Goal: Contribute content: Add original content to the website for others to see

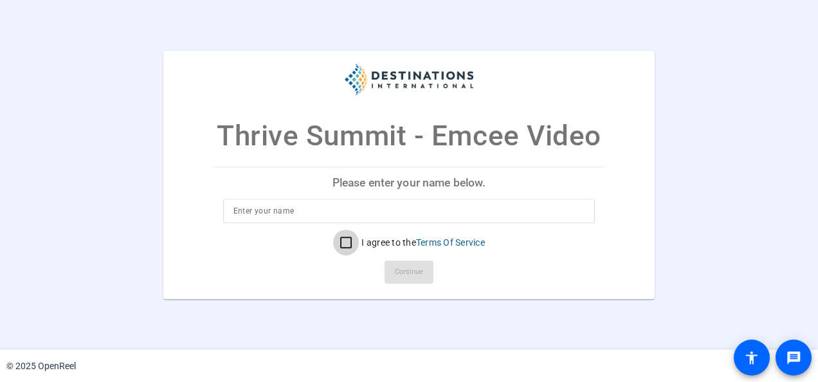
click at [348, 244] on input "I agree to the Terms Of Service" at bounding box center [346, 243] width 26 height 26
checkbox input "true"
click at [271, 212] on input at bounding box center [410, 210] width 352 height 15
type input "Christina Cooper"
click at [412, 272] on span "Continue" at bounding box center [409, 272] width 28 height 19
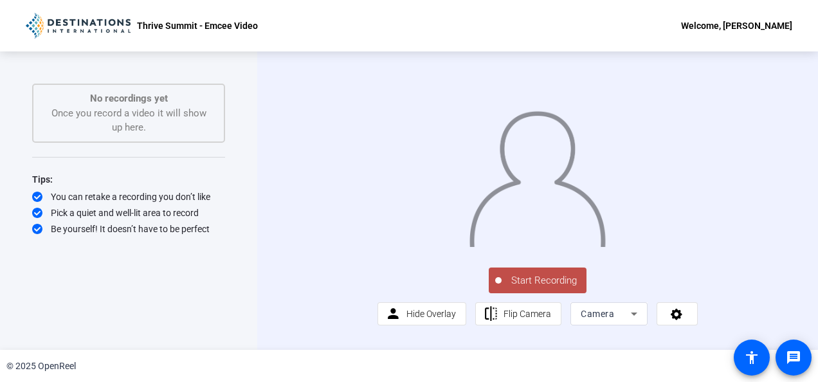
scroll to position [32, 0]
click at [515, 326] on span "Flip Camera" at bounding box center [528, 314] width 48 height 24
click at [513, 319] on span "Flip Camera" at bounding box center [528, 314] width 48 height 10
click at [528, 319] on span "Flip Camera" at bounding box center [528, 314] width 48 height 10
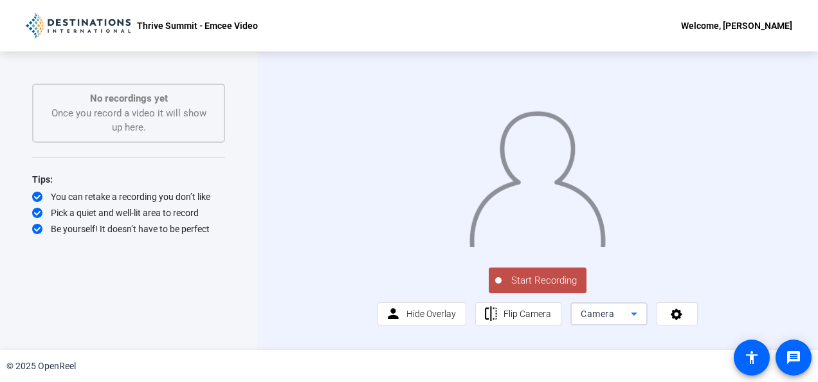
click at [596, 319] on span "Camera" at bounding box center [597, 314] width 33 height 10
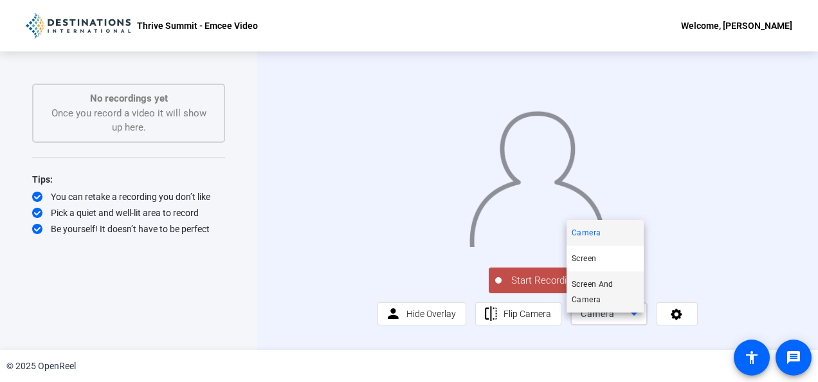
click at [583, 285] on span "Screen And Camera" at bounding box center [605, 292] width 67 height 31
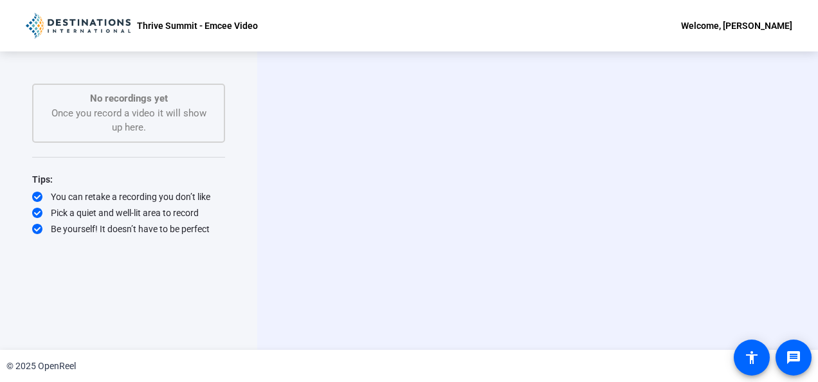
scroll to position [0, 0]
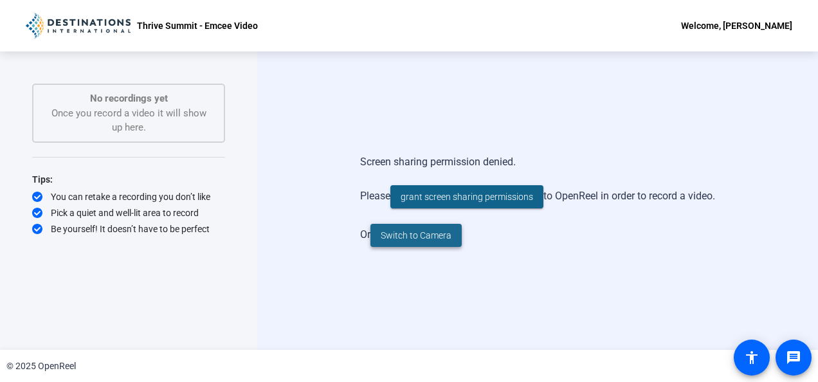
click at [440, 240] on span "Switch to Camera" at bounding box center [416, 236] width 71 height 14
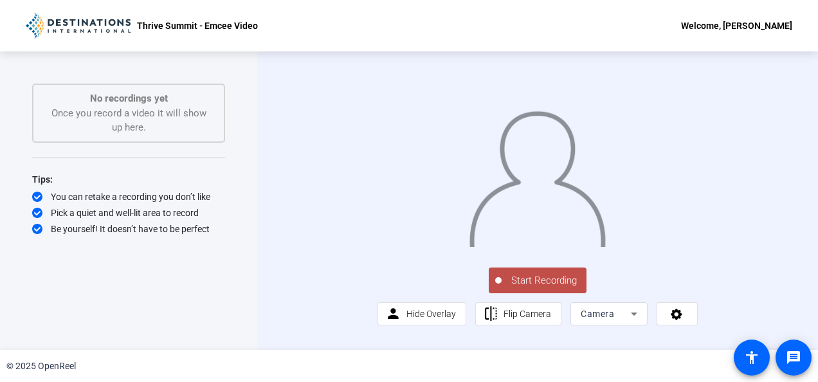
click at [727, 26] on div "Welcome, Christina Cooper" at bounding box center [736, 25] width 111 height 15
click at [709, 44] on span "Logout" at bounding box center [719, 44] width 51 height 15
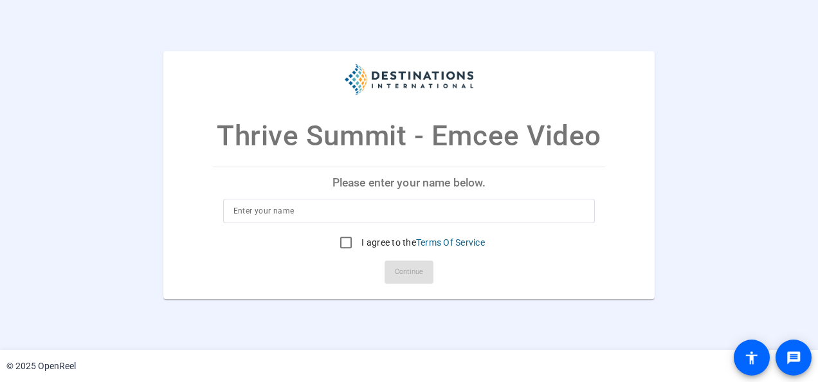
click at [320, 208] on input at bounding box center [410, 210] width 352 height 15
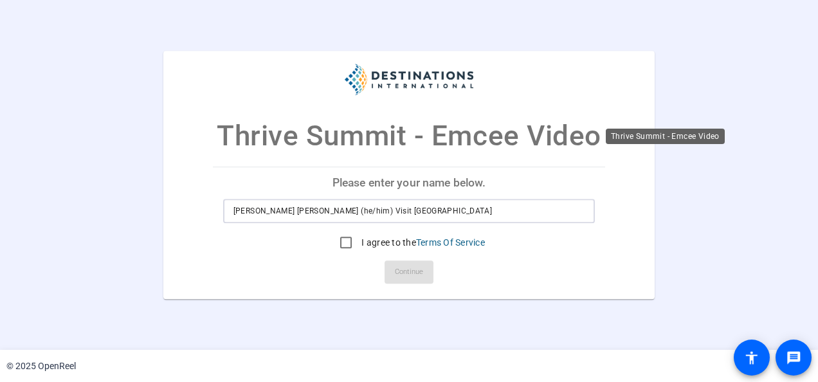
type input "Kody Kojima"
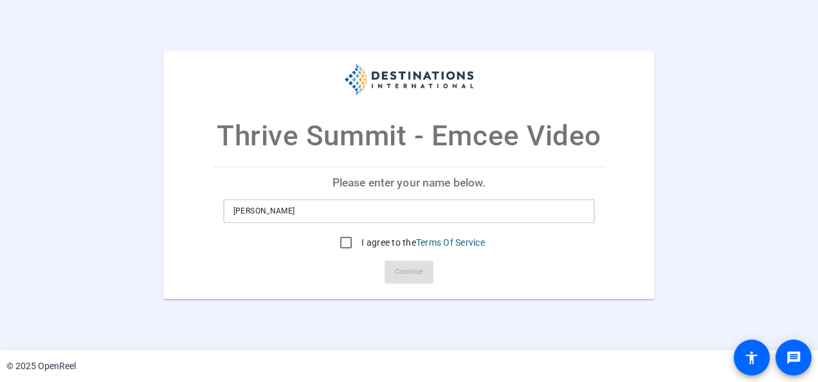
drag, startPoint x: 284, startPoint y: 208, endPoint x: 201, endPoint y: 221, distance: 84.6
click at [201, 221] on mat-card "Thrive Summit - Emcee Video Please enter your name below. Kody Kojima I agree t…" at bounding box center [408, 175] width 491 height 248
type input "Tony Snell Rodriguez"
click at [547, 267] on mat-card-actions "Continue" at bounding box center [409, 271] width 403 height 33
click at [346, 242] on input "I agree to the Terms Of Service" at bounding box center [346, 243] width 26 height 26
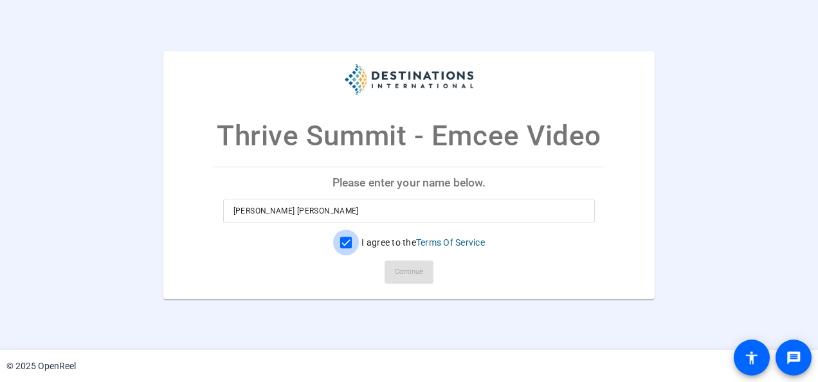
checkbox input "true"
click at [406, 279] on span "Continue" at bounding box center [409, 272] width 28 height 19
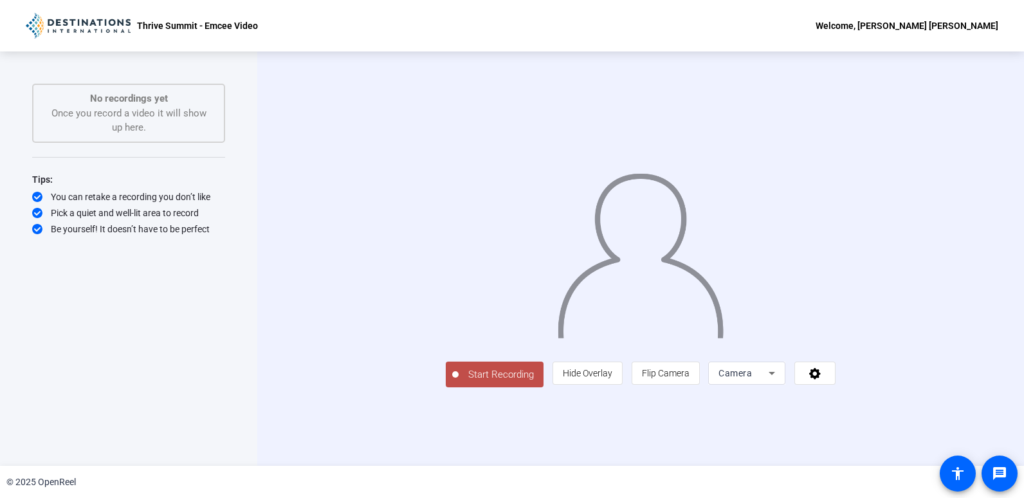
click at [459, 382] on span "Start Recording" at bounding box center [501, 374] width 85 height 15
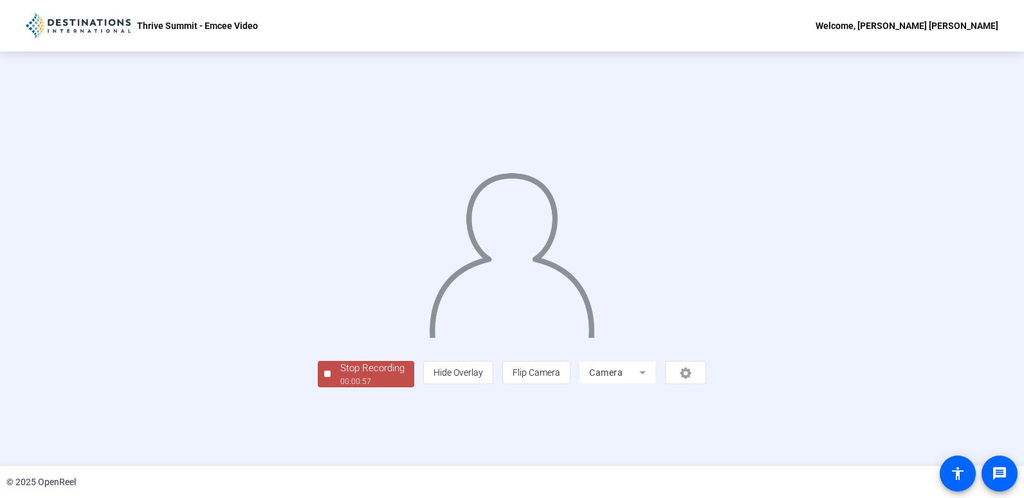
click at [340, 376] on div "Stop Recording" at bounding box center [372, 368] width 64 height 15
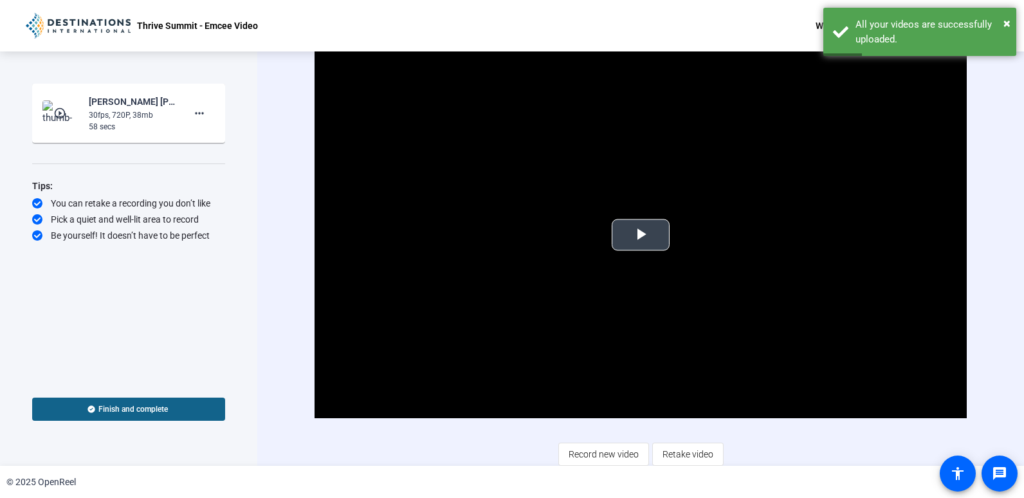
click at [641, 235] on span "Video Player" at bounding box center [641, 235] width 0 height 0
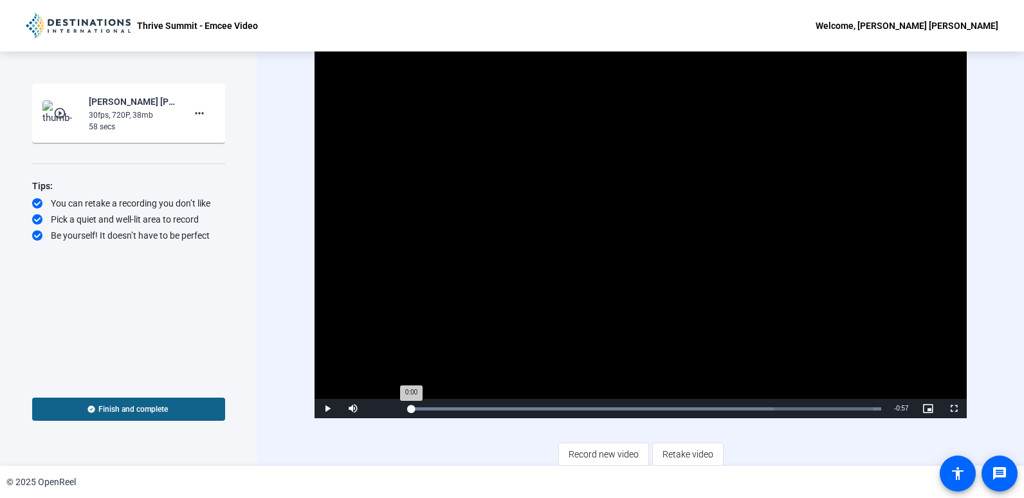
drag, startPoint x: 431, startPoint y: 405, endPoint x: 407, endPoint y: 413, distance: 25.8
click at [407, 382] on div "Loaded : 100.00% 0:00 0:00" at bounding box center [646, 408] width 483 height 19
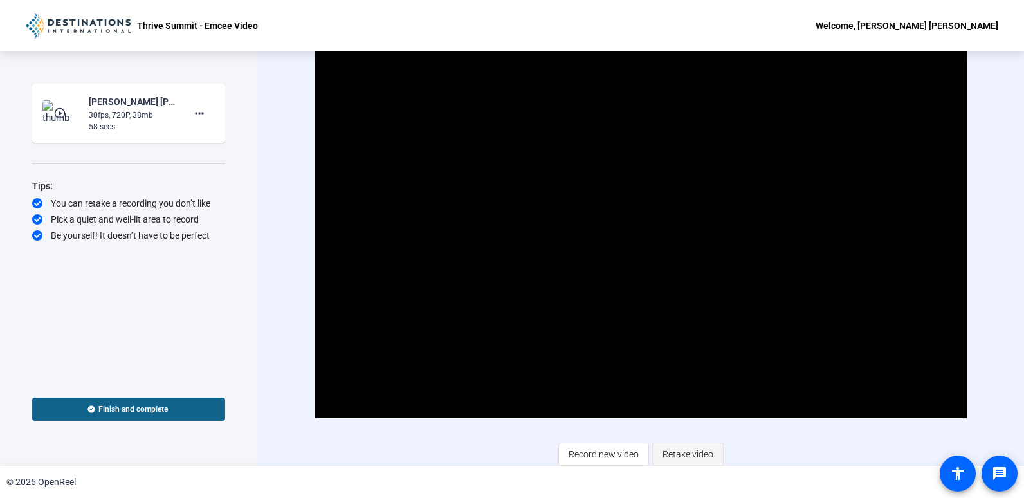
click at [679, 382] on span "Retake video" at bounding box center [688, 454] width 51 height 24
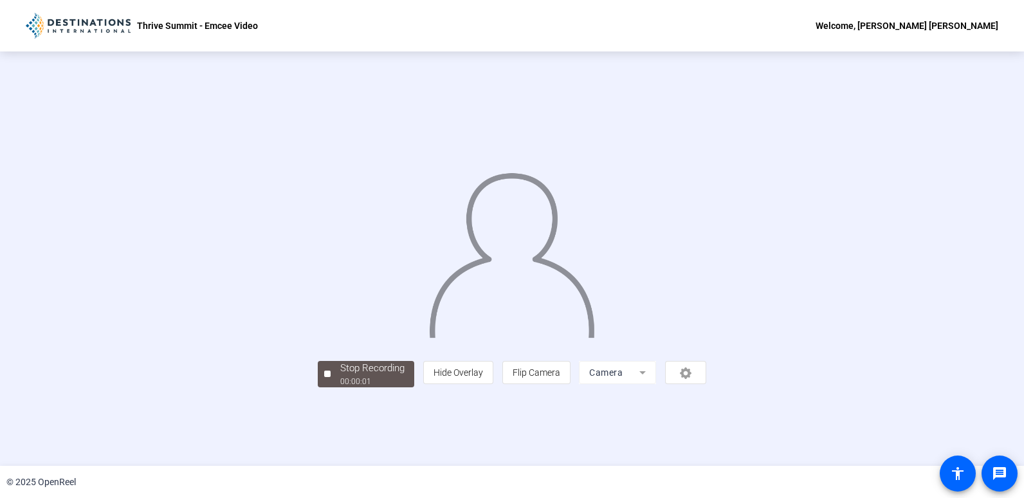
scroll to position [24, 0]
click at [656, 382] on mat-form-field "Camera" at bounding box center [617, 372] width 77 height 23
click at [331, 382] on span "Stop Recording 00:00:13" at bounding box center [373, 374] width 84 height 26
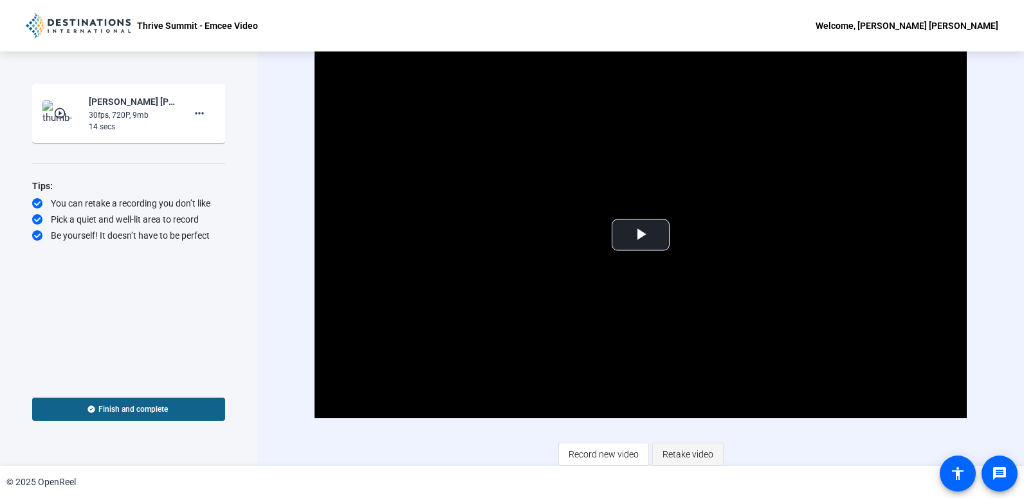
click at [670, 382] on span "Retake video" at bounding box center [688, 454] width 51 height 24
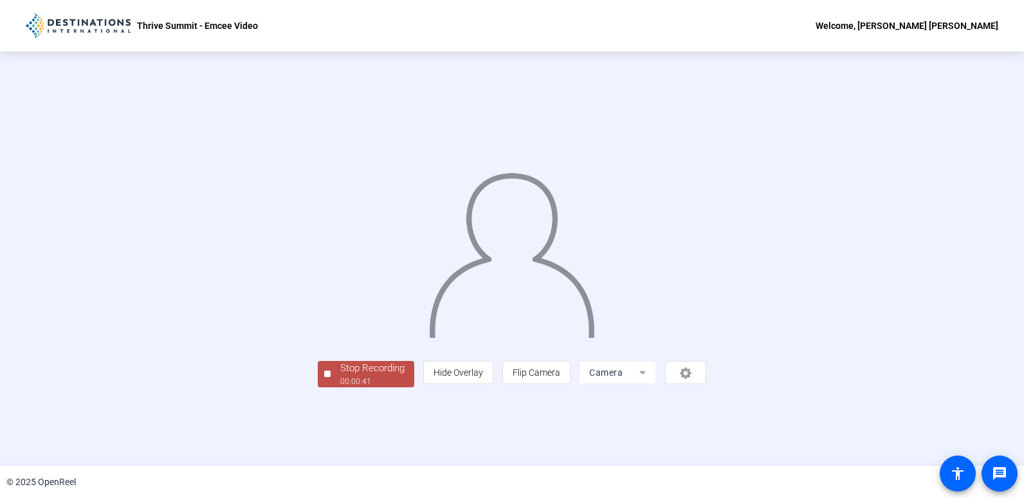
click at [340, 376] on div "Stop Recording" at bounding box center [372, 368] width 64 height 15
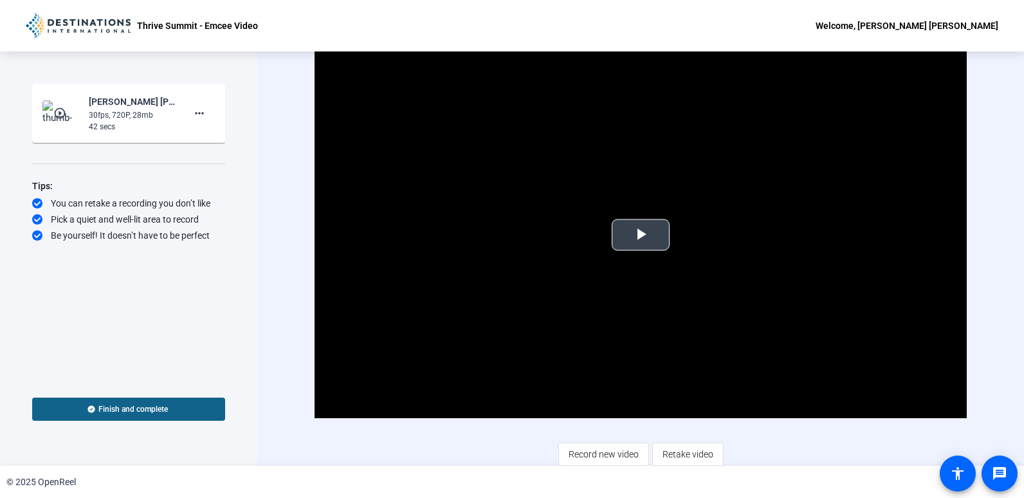
click at [641, 235] on span "Video Player" at bounding box center [641, 235] width 0 height 0
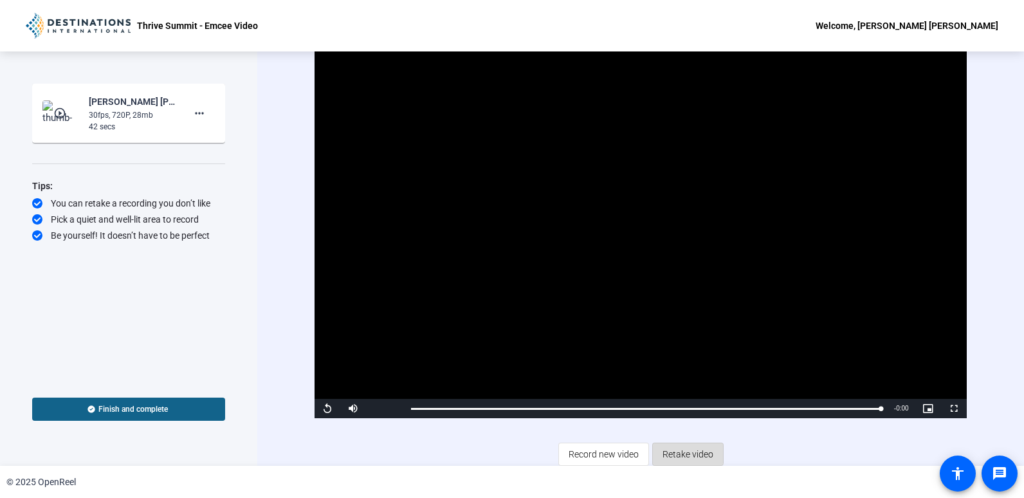
click at [678, 382] on span "Retake video" at bounding box center [688, 454] width 51 height 24
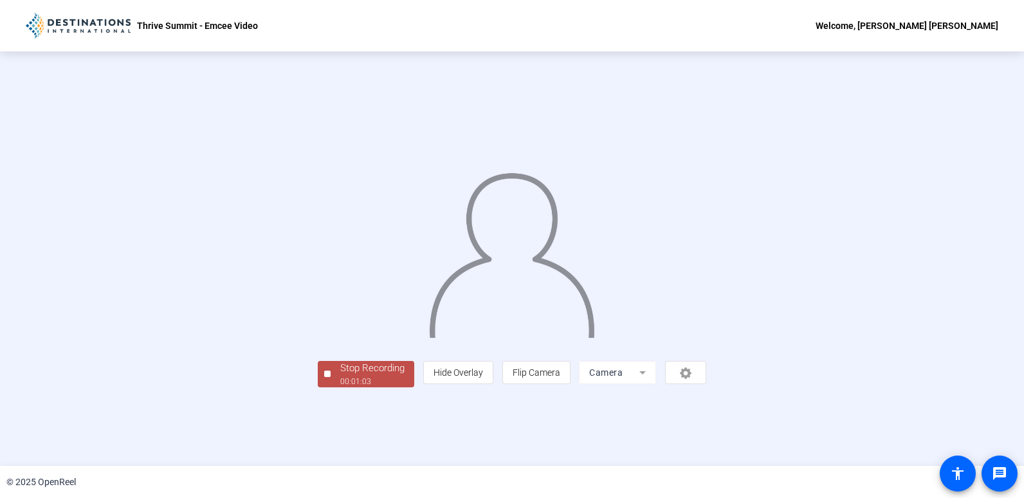
click at [340, 376] on div "Stop Recording" at bounding box center [372, 368] width 64 height 15
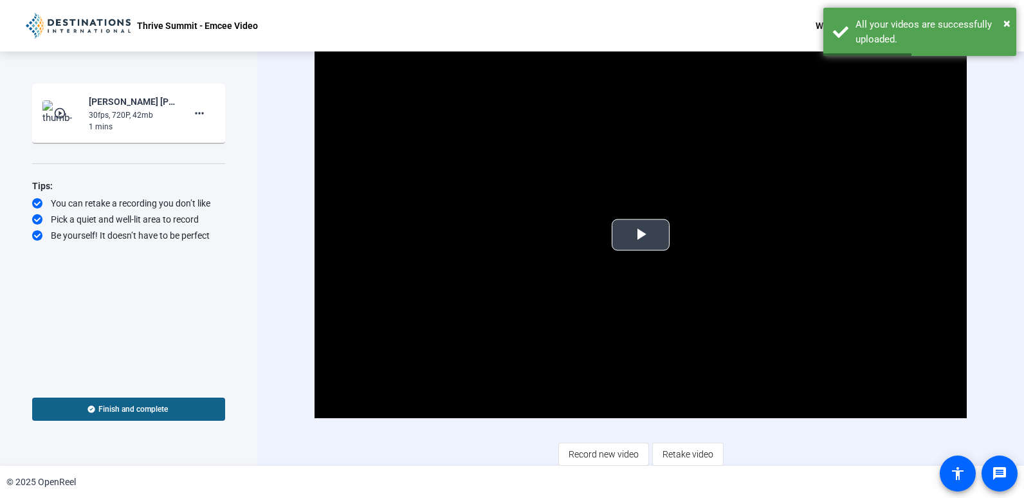
click at [641, 235] on span "Video Player" at bounding box center [641, 235] width 0 height 0
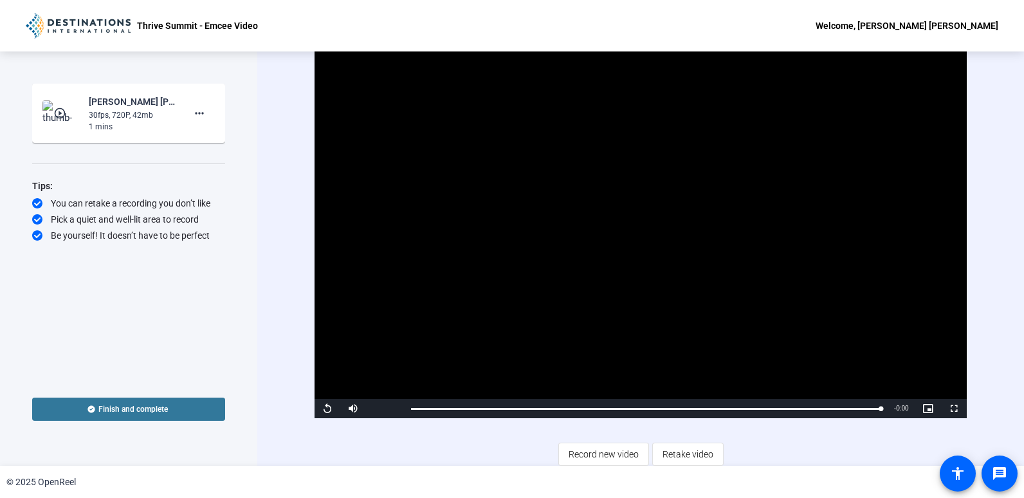
click at [144, 382] on span "Finish and complete" at bounding box center [132, 409] width 69 height 10
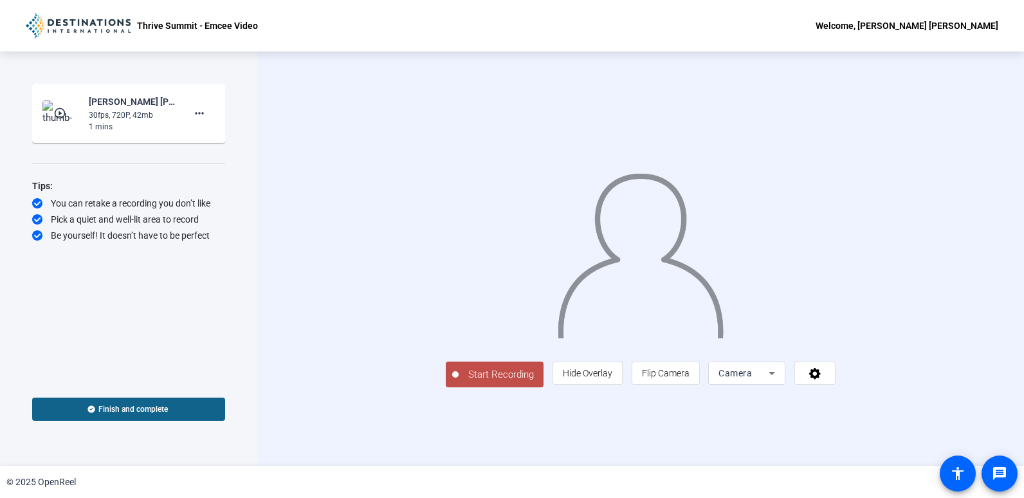
click at [459, 382] on span "Start Recording" at bounding box center [501, 374] width 85 height 15
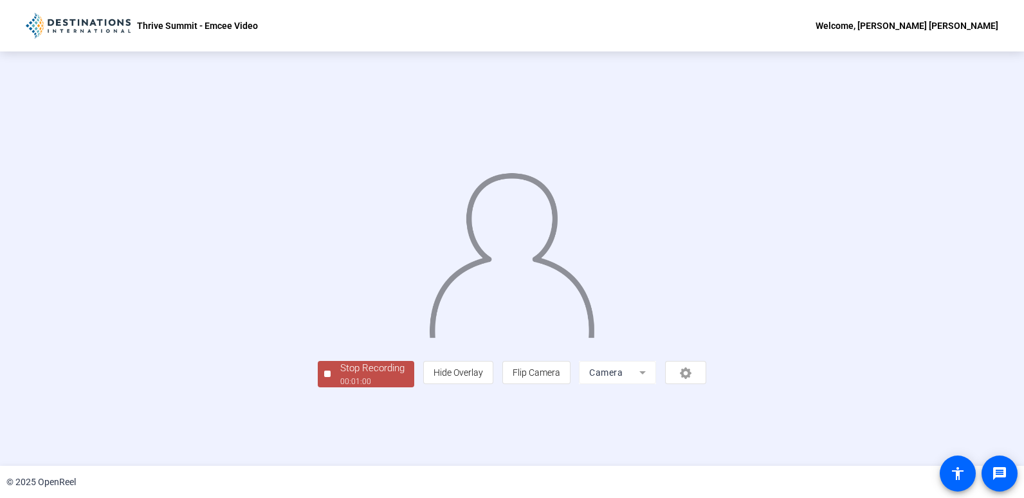
click at [340, 376] on div "Stop Recording" at bounding box center [372, 368] width 64 height 15
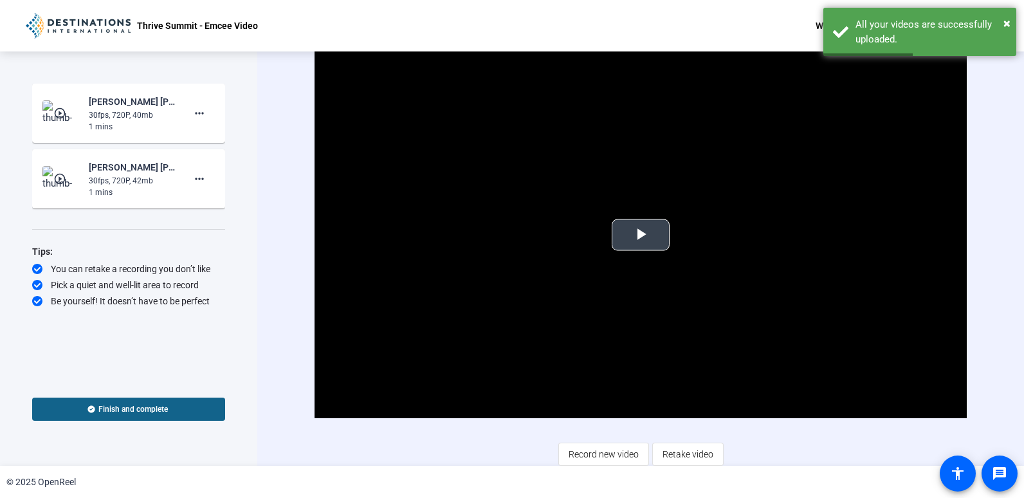
drag, startPoint x: 626, startPoint y: 237, endPoint x: 632, endPoint y: 241, distance: 7.5
click at [641, 235] on span "Video Player" at bounding box center [641, 235] width 0 height 0
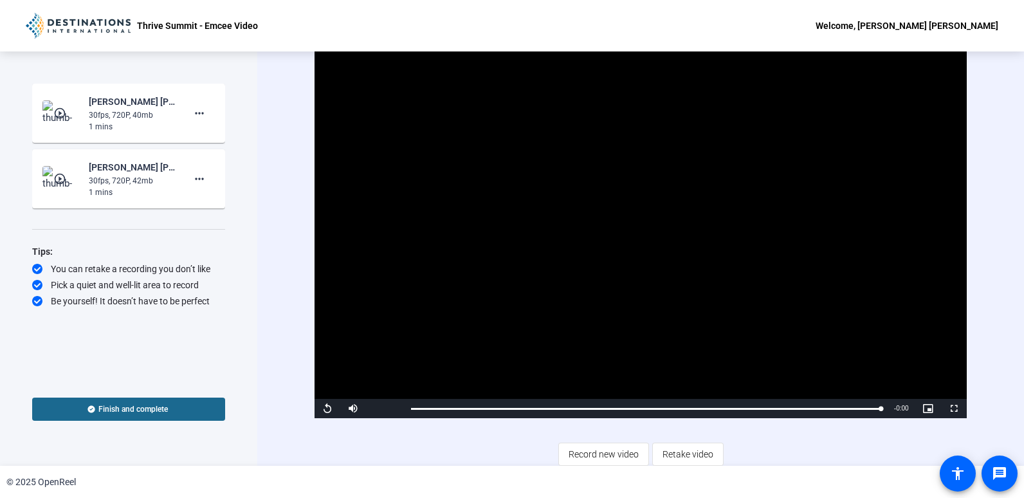
click at [112, 414] on span at bounding box center [128, 409] width 193 height 31
